Goal: Transaction & Acquisition: Purchase product/service

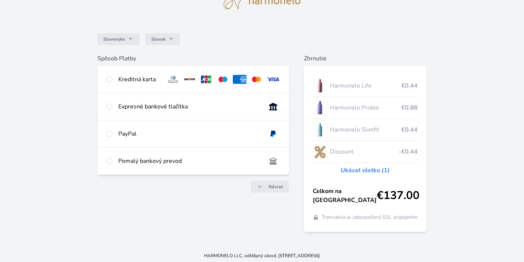
scroll to position [43, 0]
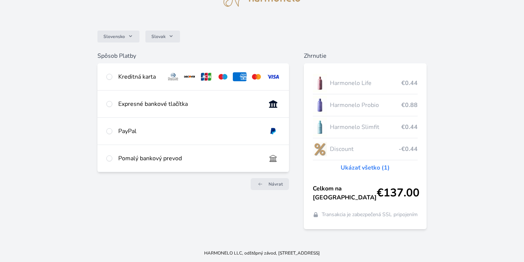
click at [106, 134] on div at bounding box center [109, 131] width 6 height 9
radio input "true"
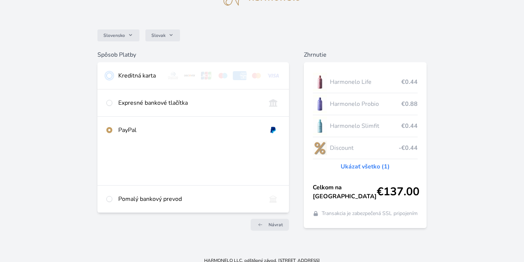
click at [109, 76] on input "radio" at bounding box center [109, 76] width 6 height 6
radio input "true"
radio input "false"
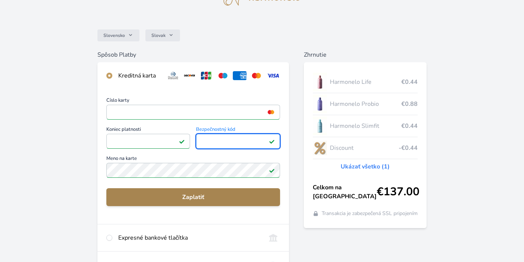
click at [237, 199] on span "Zaplatiť" at bounding box center [193, 196] width 162 height 9
